Goal: Task Accomplishment & Management: Manage account settings

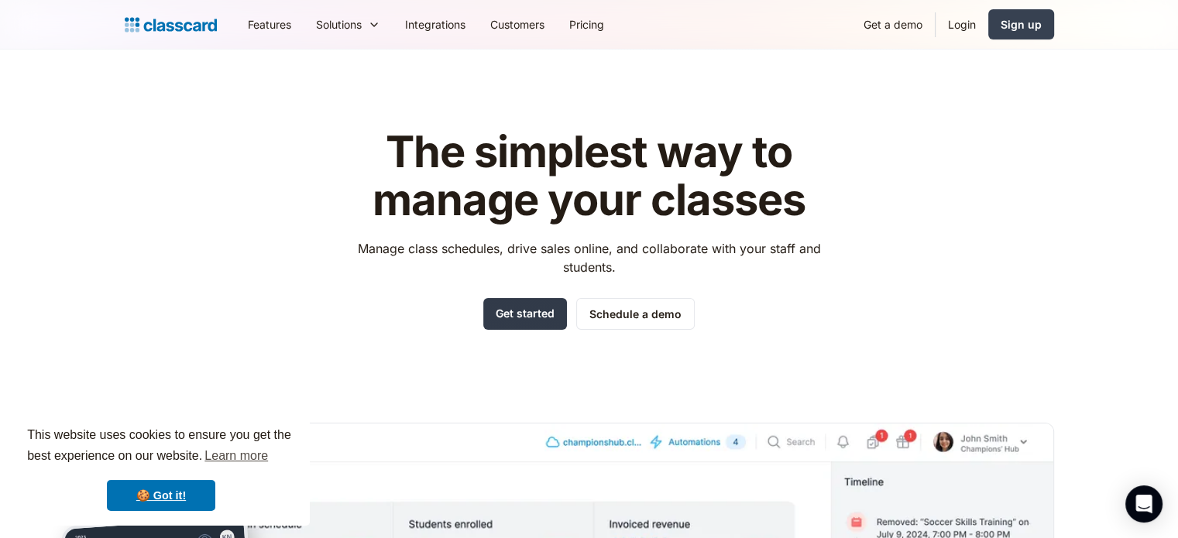
drag, startPoint x: 979, startPoint y: 6, endPoint x: 522, endPoint y: 318, distance: 553.3
click at [522, 318] on link "Get started" at bounding box center [525, 314] width 84 height 32
click at [961, 26] on link "Login" at bounding box center [962, 24] width 53 height 35
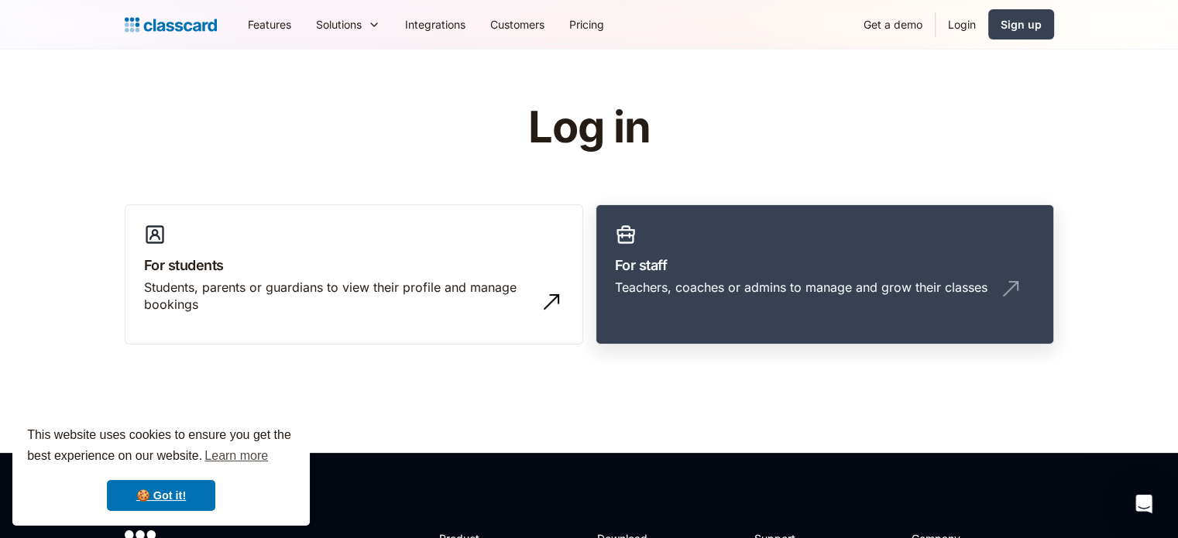
click at [709, 281] on div "Teachers, coaches or admins to manage and grow their classes" at bounding box center [801, 287] width 373 height 17
